Goal: Task Accomplishment & Management: Manage account settings

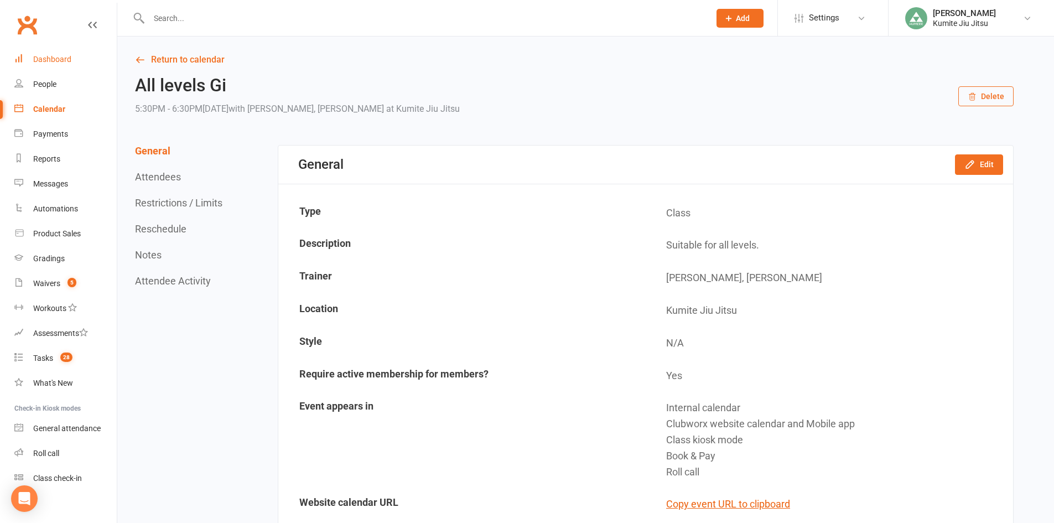
click at [73, 56] on link "Dashboard" at bounding box center [65, 59] width 102 height 25
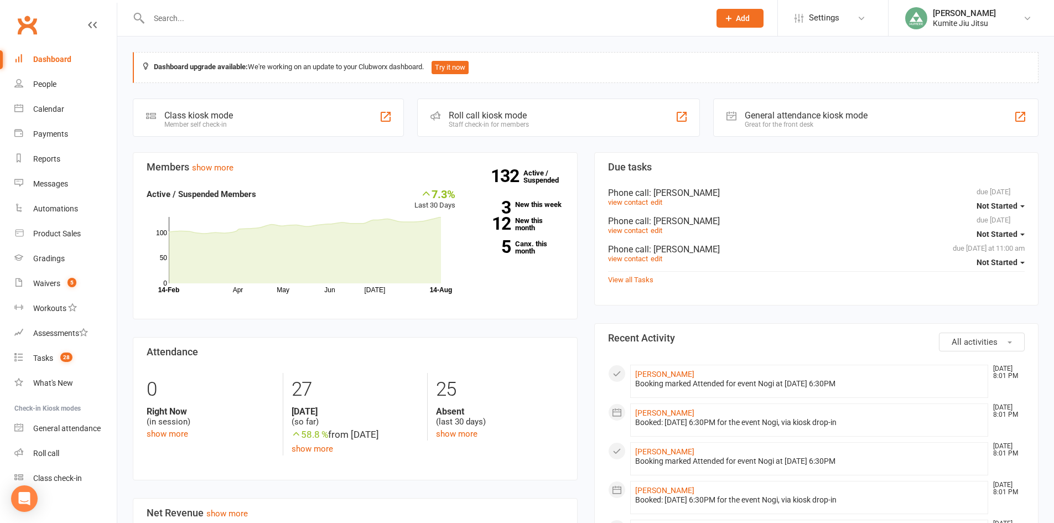
click at [191, 19] on input "text" at bounding box center [423, 18] width 556 height 15
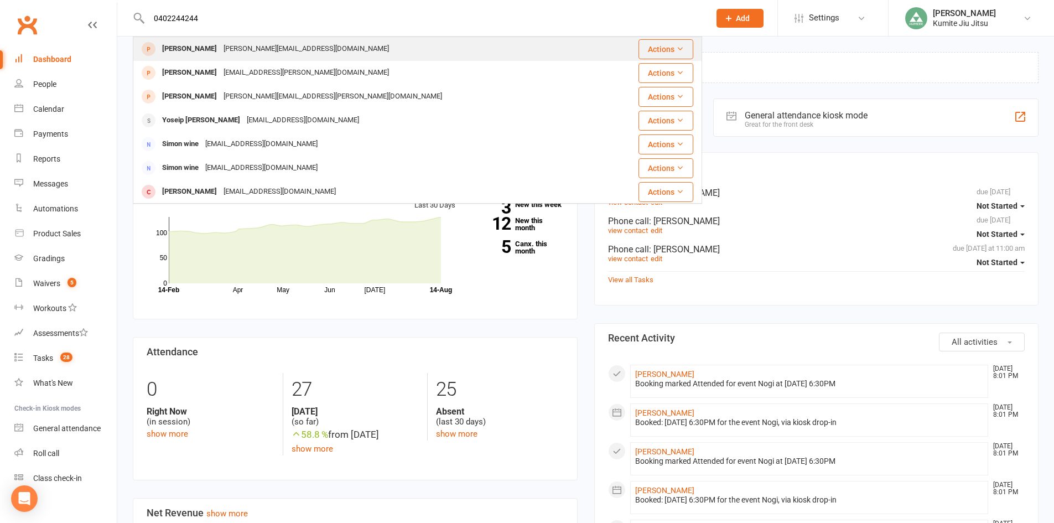
type input "0402244244"
click at [274, 54] on div "[PERSON_NAME][EMAIL_ADDRESS][DOMAIN_NAME]" at bounding box center [306, 49] width 172 height 16
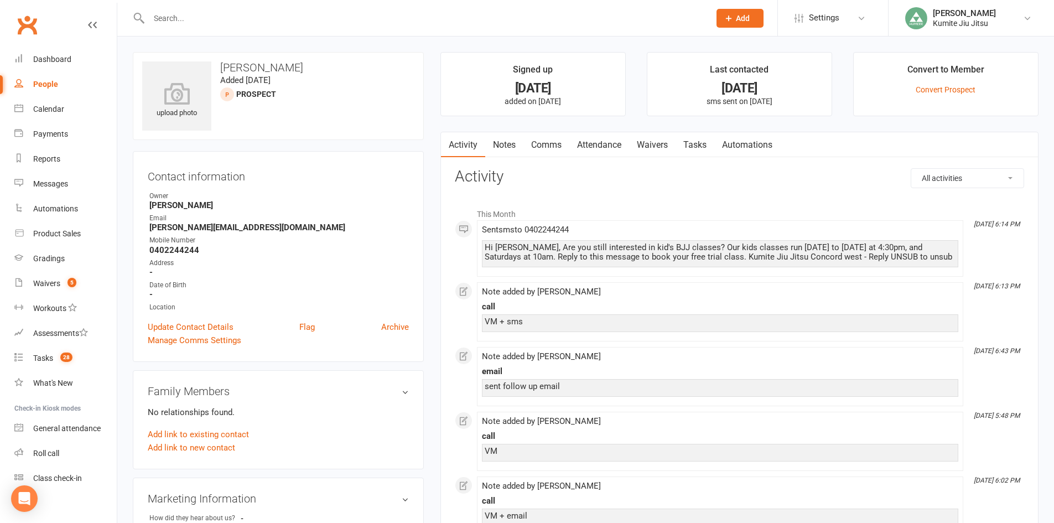
click at [503, 145] on link "Notes" at bounding box center [504, 144] width 38 height 25
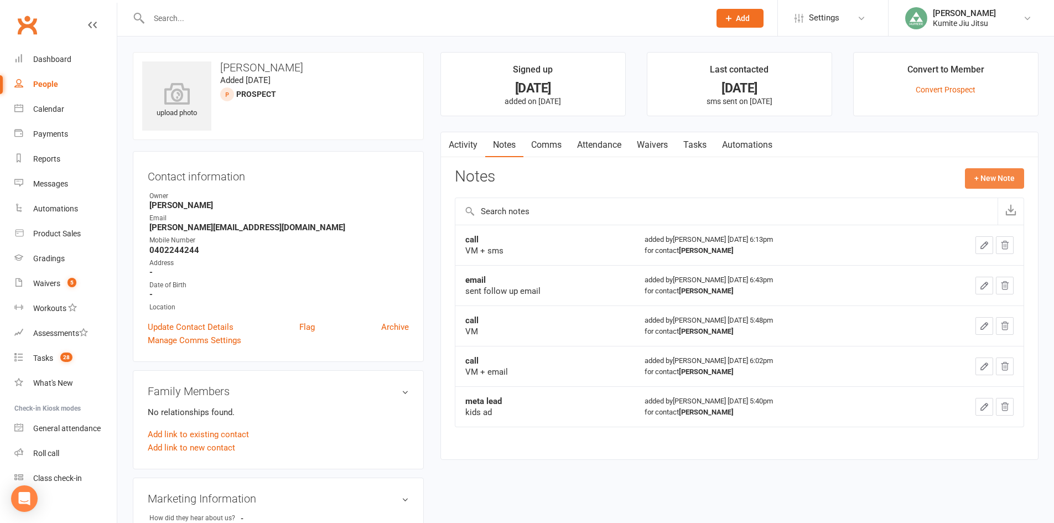
click at [989, 176] on button "+ New Note" at bounding box center [994, 178] width 59 height 20
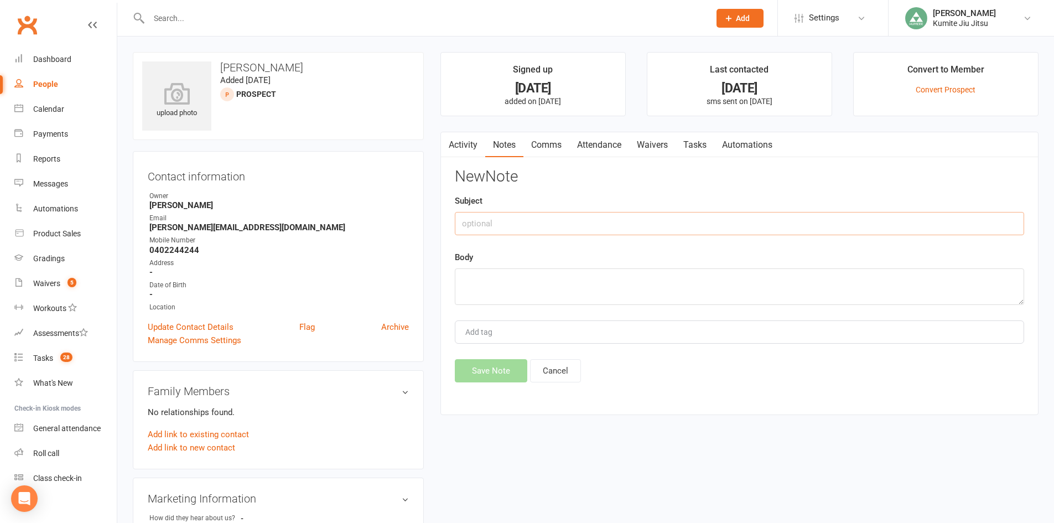
click at [572, 220] on input "text" at bounding box center [739, 223] width 569 height 23
type input "text reply"
click at [533, 287] on textarea at bounding box center [739, 286] width 569 height 37
type textarea "hadd the flu so will reach out in a week or so"
click at [476, 369] on button "Save Note" at bounding box center [491, 370] width 72 height 23
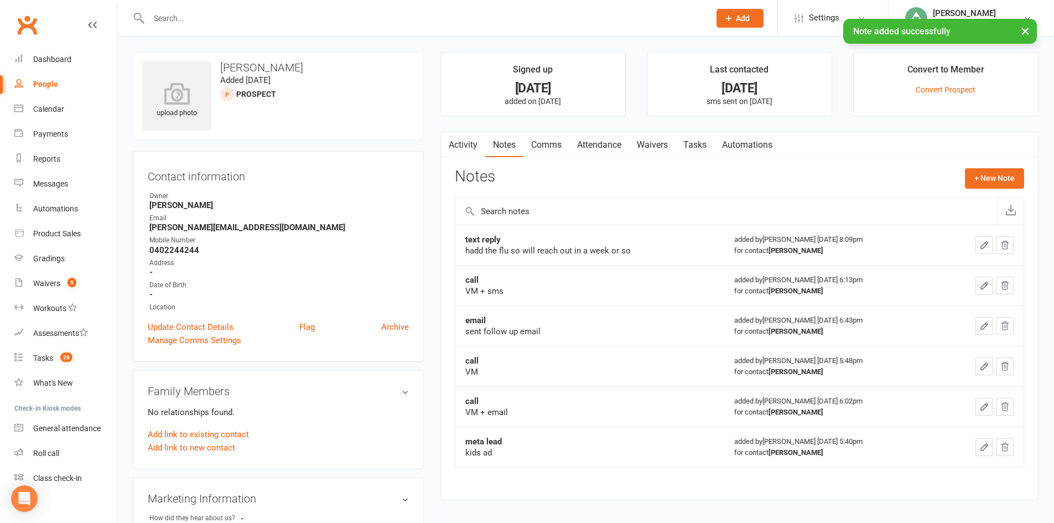
click at [706, 146] on link "Tasks" at bounding box center [694, 144] width 39 height 25
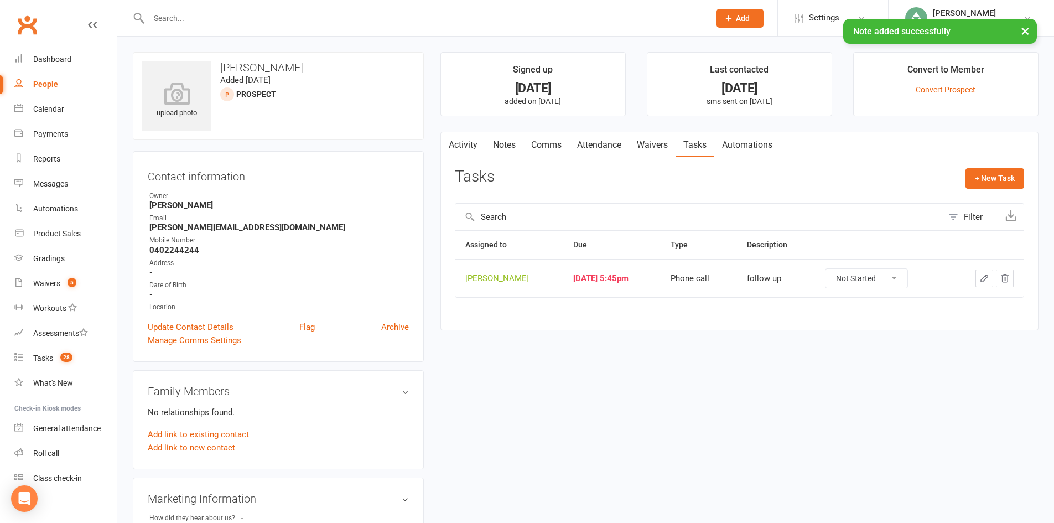
click at [988, 279] on icon "button" at bounding box center [984, 278] width 10 height 10
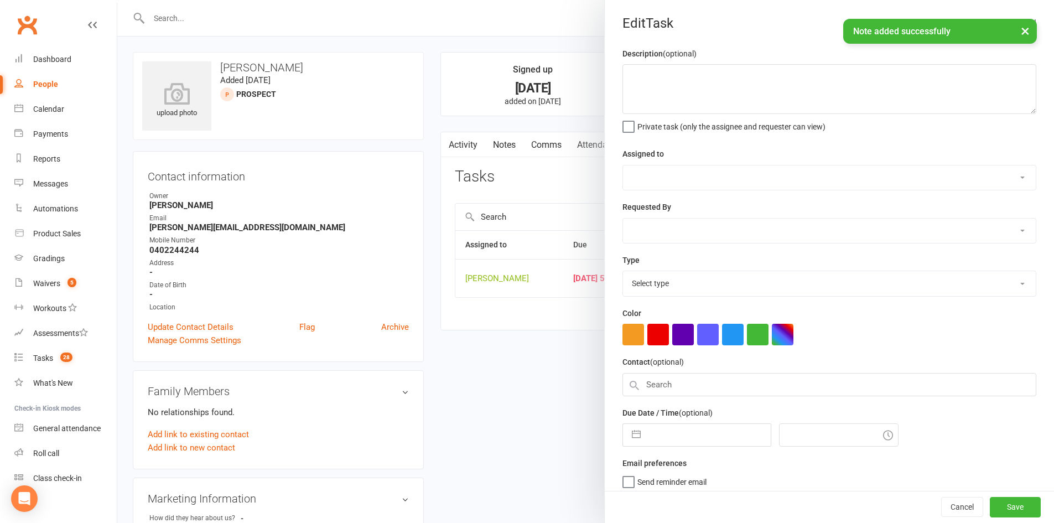
type textarea "follow up"
select select "49706"
type input "[DATE]"
type input "5:45pm"
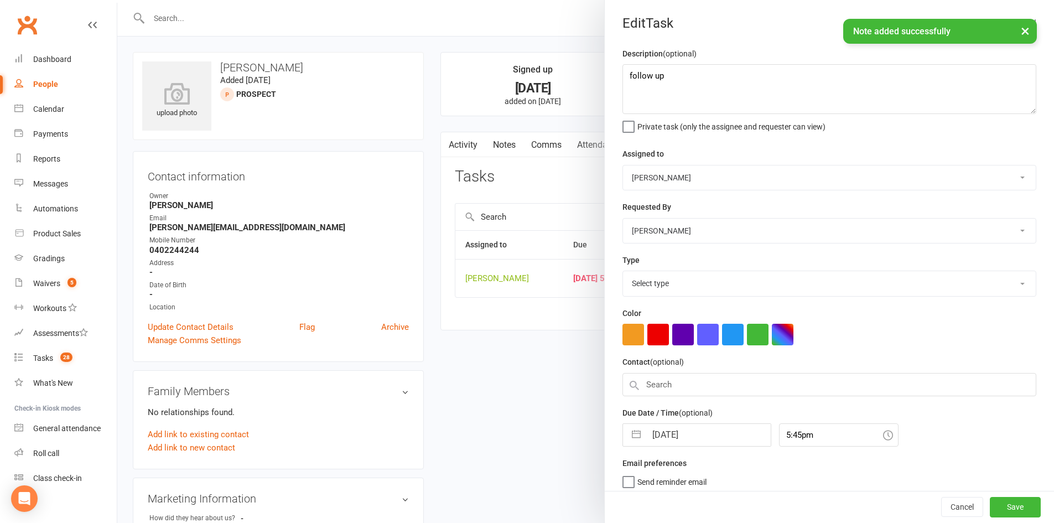
select select "28624"
drag, startPoint x: 630, startPoint y: 438, endPoint x: 655, endPoint y: 426, distance: 27.5
click at [630, 438] on button "button" at bounding box center [636, 431] width 20 height 22
select select "6"
select select "2025"
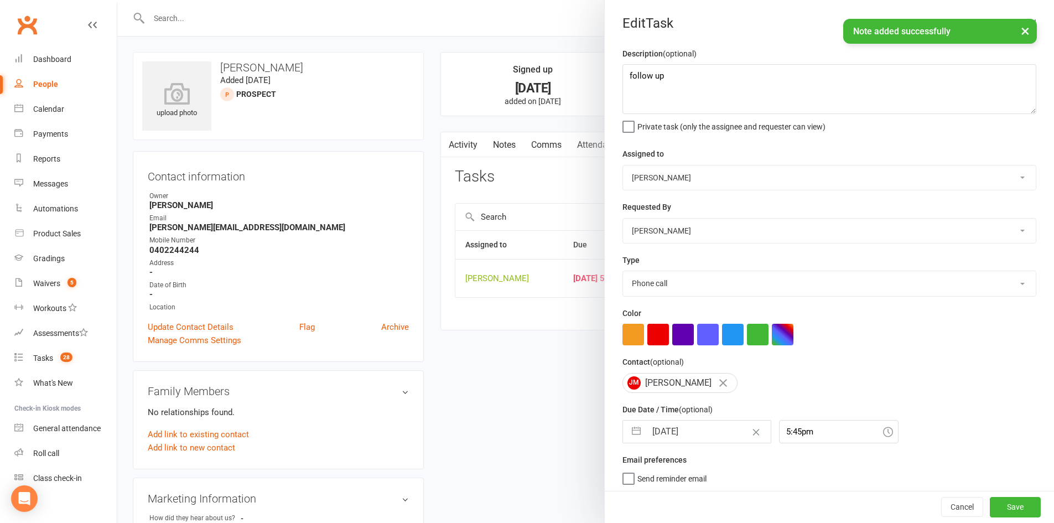
select select "7"
select select "2025"
select select "8"
select select "2025"
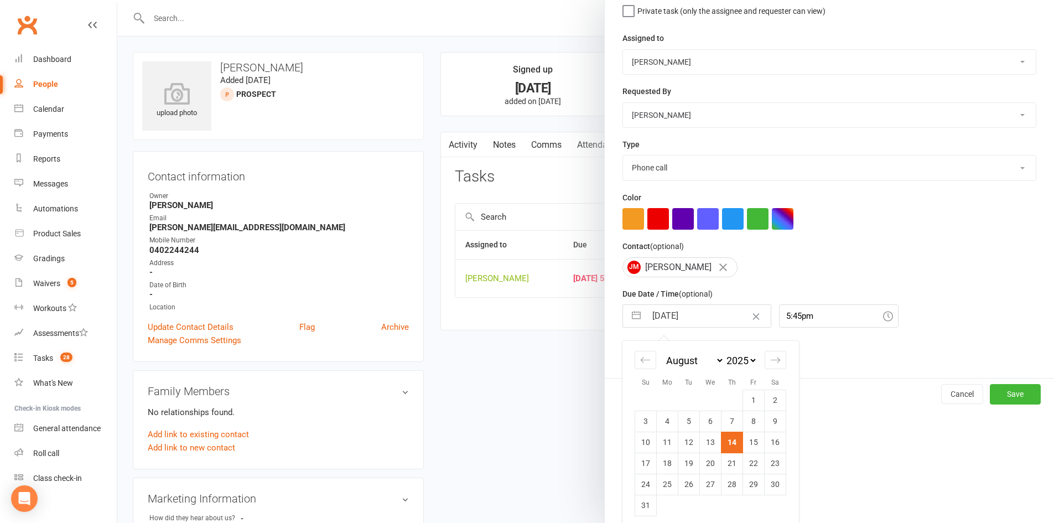
scroll to position [126, 0]
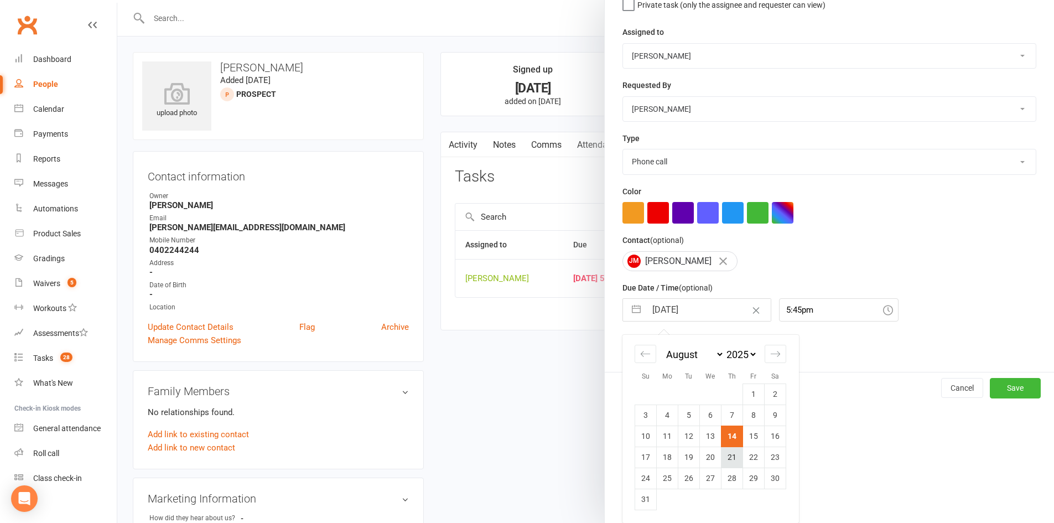
click at [727, 459] on td "21" at bounding box center [732, 456] width 22 height 21
type input "[DATE]"
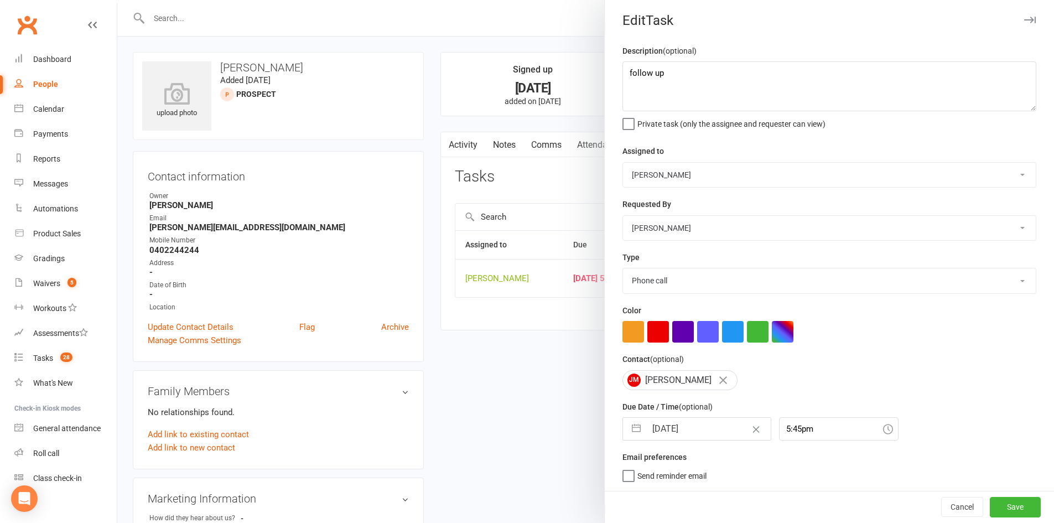
scroll to position [7, 0]
click at [997, 502] on button "Save" at bounding box center [1015, 507] width 51 height 20
